Goal: Transaction & Acquisition: Book appointment/travel/reservation

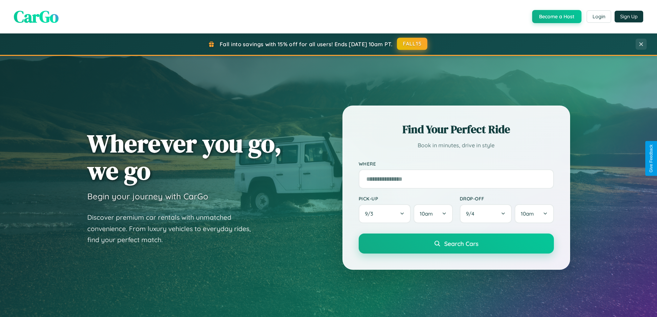
click at [412, 44] on button "FALL15" at bounding box center [412, 44] width 30 height 12
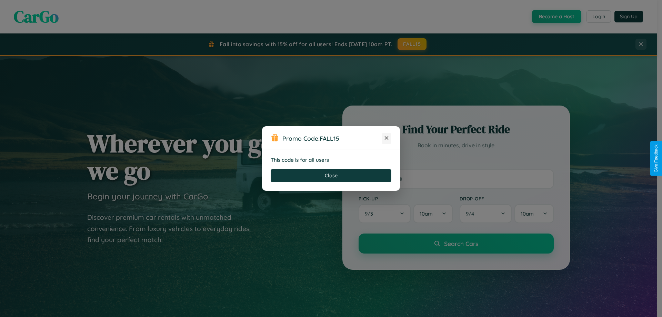
click at [387, 138] on icon at bounding box center [386, 137] width 7 height 7
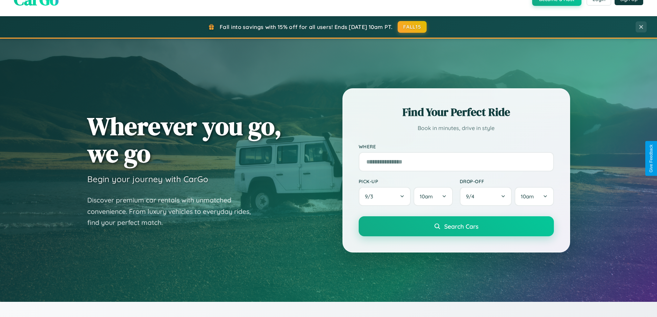
scroll to position [475, 0]
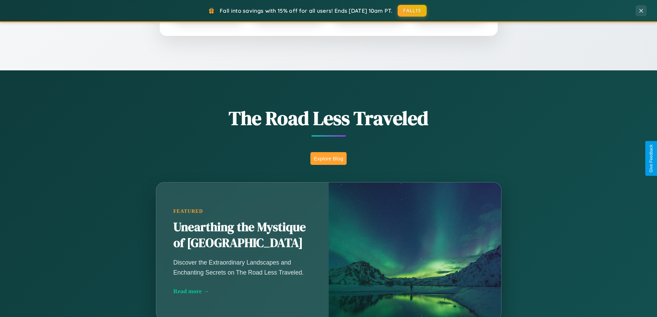
click at [328, 158] on button "Explore Blog" at bounding box center [328, 158] width 36 height 13
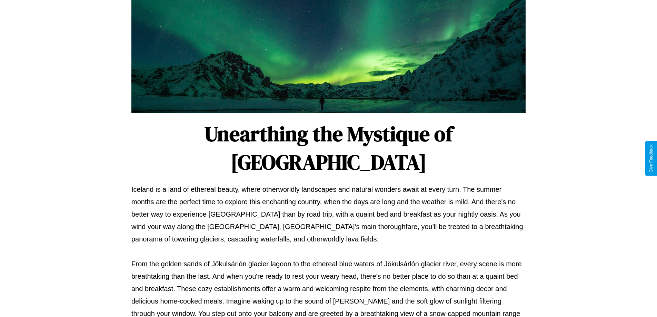
scroll to position [223, 0]
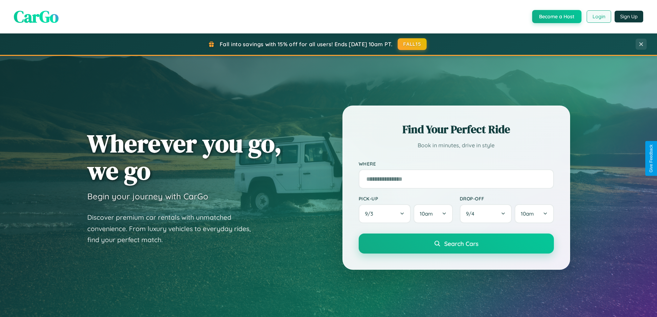
click at [598, 17] on button "Login" at bounding box center [599, 16] width 24 height 12
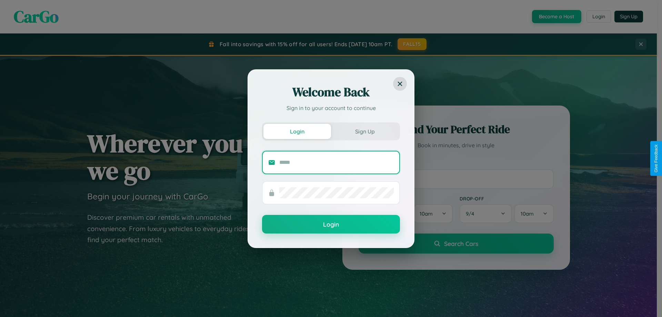
click at [337, 162] on input "text" at bounding box center [336, 162] width 114 height 11
type input "**********"
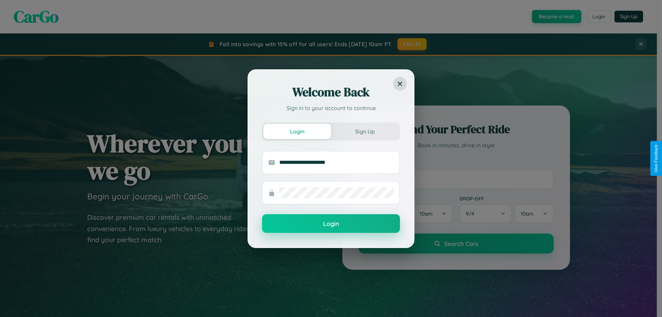
click at [331, 224] on button "Login" at bounding box center [331, 223] width 138 height 19
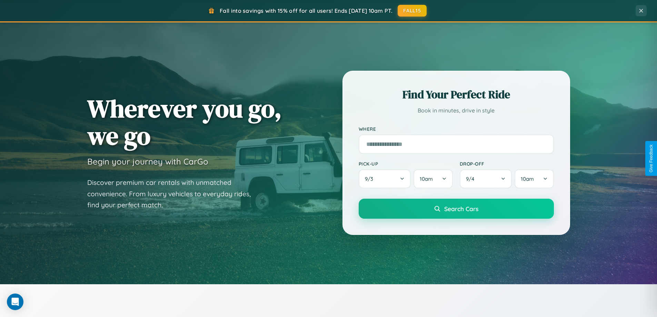
scroll to position [297, 0]
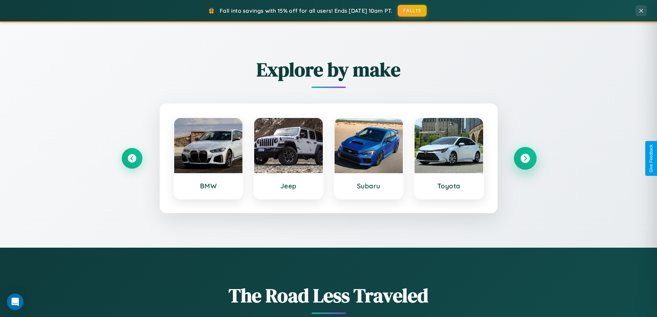
click at [525, 158] on icon at bounding box center [524, 158] width 9 height 9
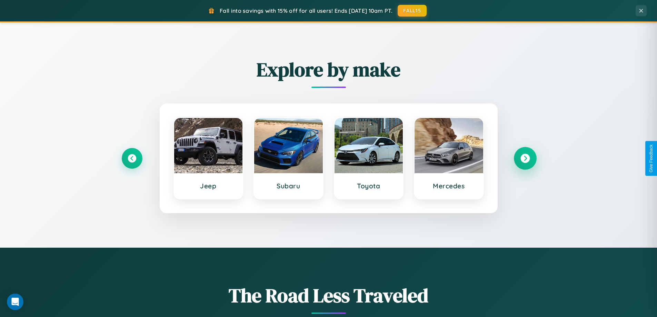
click at [525, 158] on icon at bounding box center [524, 158] width 9 height 9
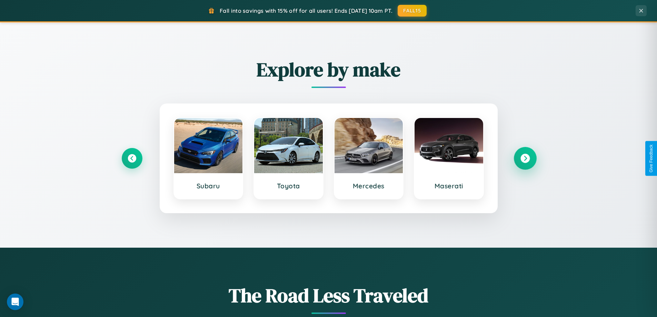
click at [525, 158] on icon at bounding box center [524, 158] width 9 height 9
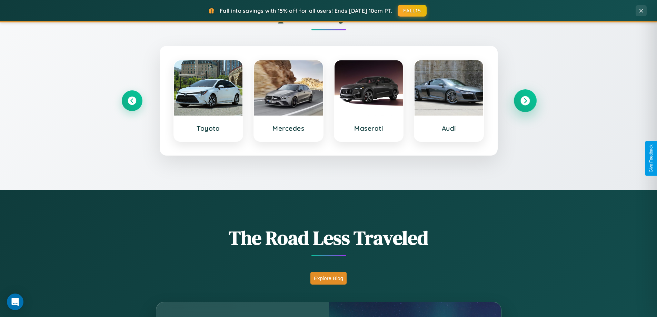
scroll to position [808, 0]
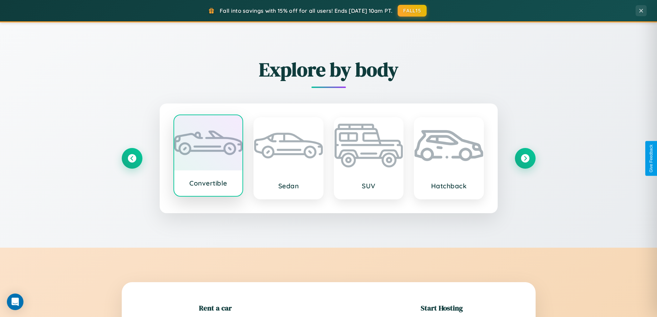
click at [208, 156] on div at bounding box center [208, 142] width 69 height 55
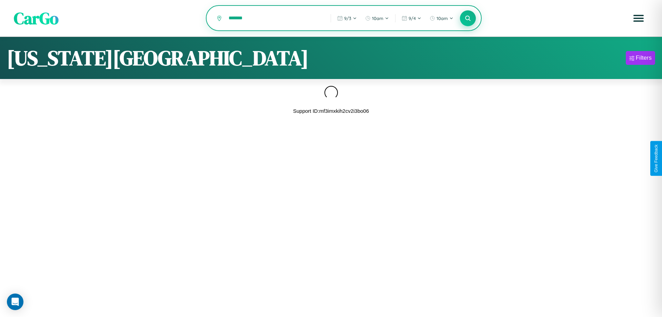
type input "*******"
click at [468, 18] on icon at bounding box center [468, 18] width 7 height 7
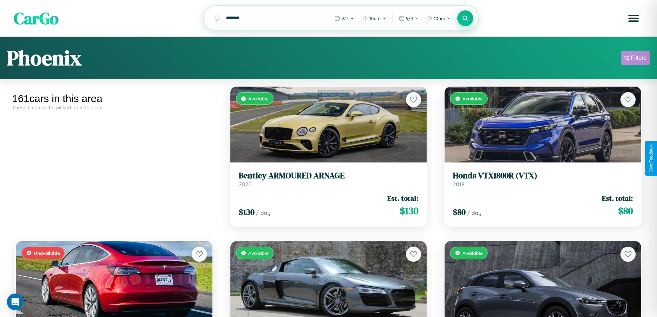
click at [635, 59] on div "Filters" at bounding box center [639, 57] width 16 height 7
